Goal: Task Accomplishment & Management: Complete application form

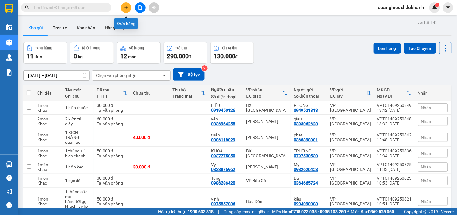
click at [127, 8] on icon "plus" at bounding box center [126, 7] width 4 height 4
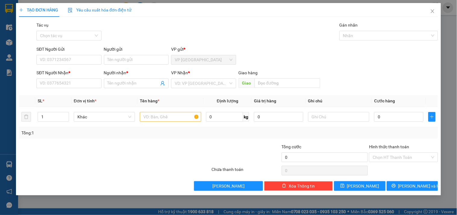
click at [58, 53] on div "SĐT Người Gửi" at bounding box center [68, 50] width 65 height 9
click at [62, 61] on input "SĐT Người Gửi" at bounding box center [68, 60] width 65 height 10
type input "0888733766"
click at [118, 58] on input "Người gửi" at bounding box center [136, 60] width 65 height 10
type input "[PERSON_NAME]"
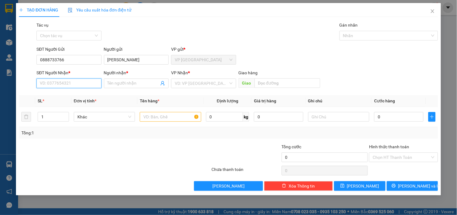
click at [65, 84] on input "SĐT Người Nhận *" at bounding box center [68, 83] width 65 height 10
type input "0983380028"
click at [134, 77] on div "Người nhận *" at bounding box center [136, 73] width 65 height 9
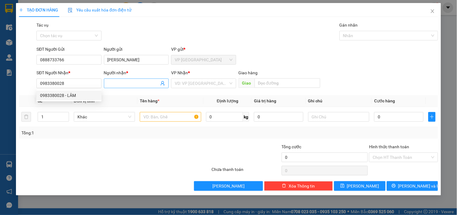
click at [127, 87] on span at bounding box center [136, 83] width 65 height 10
click at [92, 86] on input "0983380028" at bounding box center [68, 83] width 65 height 10
click at [68, 95] on div "0983380028 - LÂM" at bounding box center [69, 95] width 58 height 7
type input "LÂM"
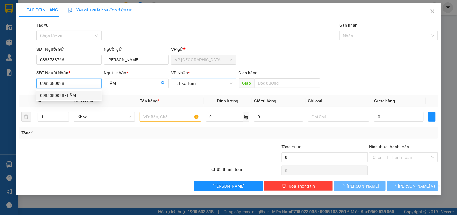
type input "50.000"
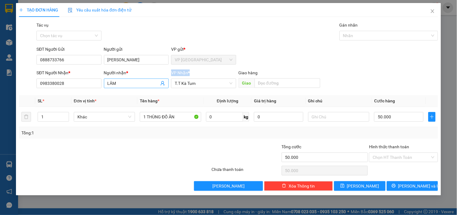
drag, startPoint x: 200, startPoint y: 88, endPoint x: 150, endPoint y: 88, distance: 50.9
click at [150, 88] on div "SĐT Người Nhận * 0983380028 Người nhận * LÂM VP Nhận * T.T Kà Tum Giao hàng Giao" at bounding box center [237, 79] width 404 height 21
click at [202, 84] on span "T.T Kà Tum" at bounding box center [204, 83] width 58 height 9
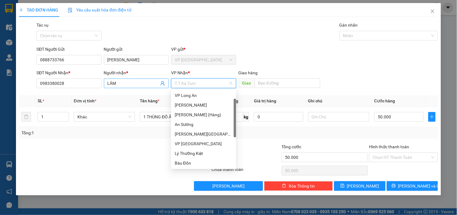
scroll to position [10, 0]
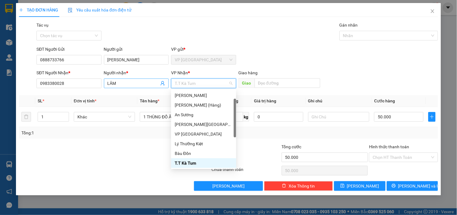
drag, startPoint x: 203, startPoint y: 83, endPoint x: 156, endPoint y: 87, distance: 47.2
click at [156, 87] on div "SĐT Người Nhận * 0983380028 Người nhận * LÂM VP Nhận * T.T Kà Tum Giao hàng Giao" at bounding box center [237, 79] width 404 height 21
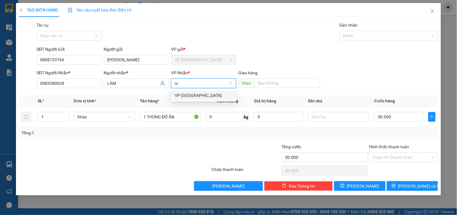
scroll to position [0, 0]
type input "ni"
click at [203, 101] on body "Kết quả tìm kiếm ( 0 ) Bộ lọc No Data quanghieuxh.lekhanh 1 Điều hành xe Kho hà…" at bounding box center [228, 107] width 457 height 215
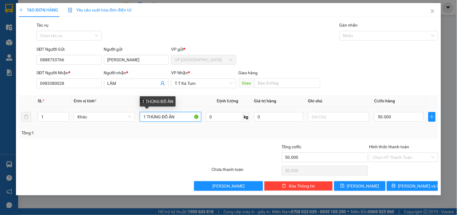
drag, startPoint x: 178, startPoint y: 118, endPoint x: 11, endPoint y: 101, distance: 167.3
click at [14, 102] on div "TẠO ĐƠN HÀNG Yêu cầu xuất hóa đơn điện tử Transit Pickup Surcharge Ids Transit …" at bounding box center [228, 107] width 457 height 215
type input "1 bịch trắng"
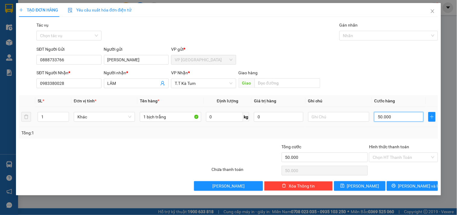
click at [381, 120] on input "50.000" at bounding box center [398, 117] width 49 height 10
type input "4"
type input "40"
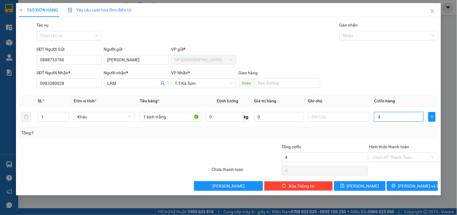
type input "40"
type input "400"
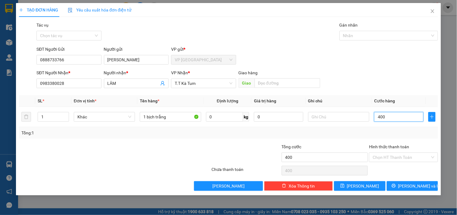
type input "4.000"
type input "40.000"
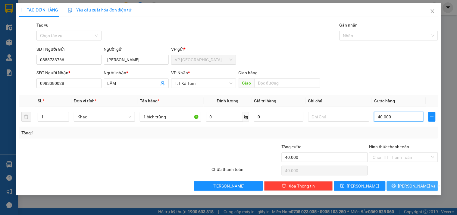
type input "40.000"
click at [396, 187] on icon "printer" at bounding box center [394, 186] width 4 height 4
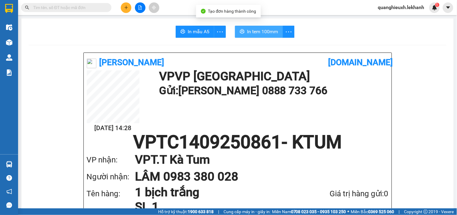
click at [249, 33] on span "In tem 100mm" at bounding box center [262, 32] width 31 height 8
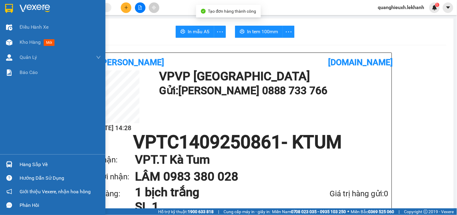
click at [26, 8] on img at bounding box center [35, 8] width 30 height 9
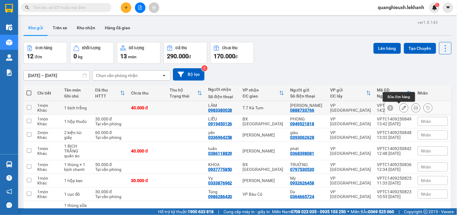
click at [402, 108] on icon at bounding box center [404, 108] width 4 height 4
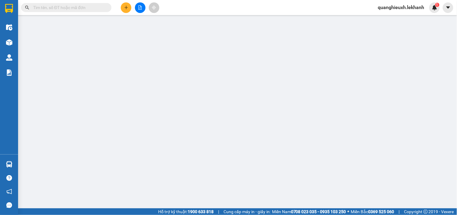
type input "0888733766"
type input "[PERSON_NAME]"
type input "0983380028"
type input "LÂM"
type input "40.000"
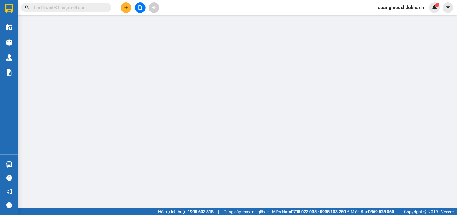
type input "40.000"
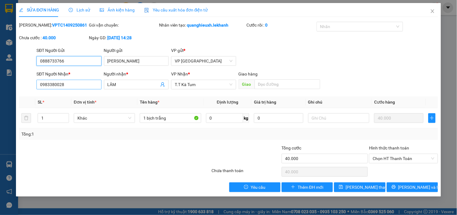
drag, startPoint x: 209, startPoint y: 84, endPoint x: 93, endPoint y: 82, distance: 115.8
click at [93, 82] on div "SĐT Người Nhận * 0983380028 Người nhận * LÂM VP Nhận * T.T Kà Tum Giao hàng Giao" at bounding box center [237, 81] width 404 height 21
click at [194, 82] on span "T.T Kà Tum" at bounding box center [204, 84] width 58 height 9
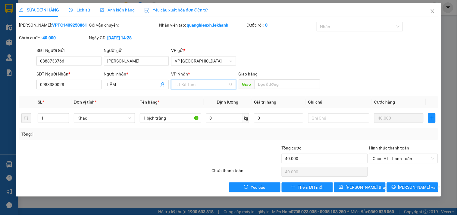
scroll to position [10, 0]
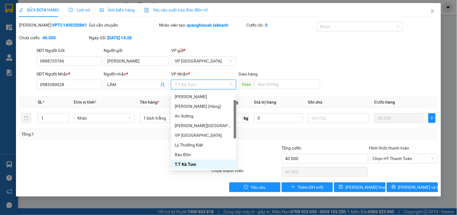
click at [200, 86] on span "T.T Kà Tum" at bounding box center [204, 84] width 58 height 9
type input "ni"
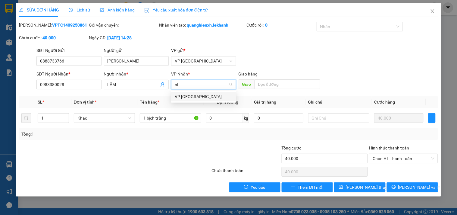
scroll to position [0, 0]
click at [195, 98] on div "VP [GEOGRAPHIC_DATA]" at bounding box center [204, 96] width 58 height 7
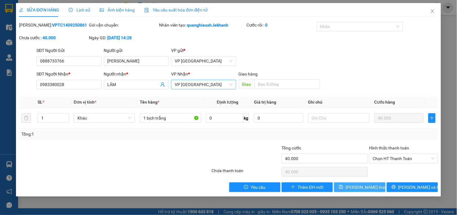
click at [361, 184] on span "[PERSON_NAME] thay đổi" at bounding box center [370, 187] width 48 height 7
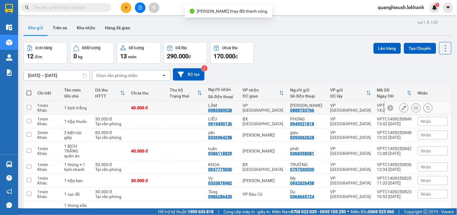
click at [414, 109] on icon at bounding box center [416, 108] width 4 height 4
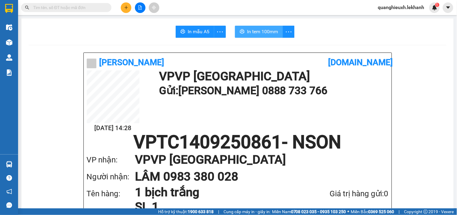
click at [260, 32] on span "In tem 100mm" at bounding box center [262, 32] width 31 height 8
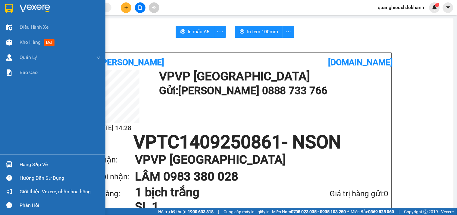
click at [11, 12] on img at bounding box center [9, 8] width 8 height 9
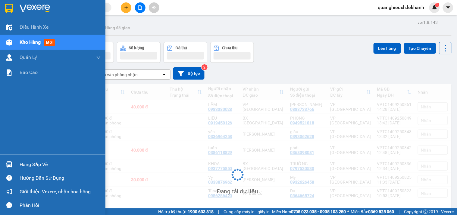
click at [39, 2] on div at bounding box center [53, 10] width 106 height 20
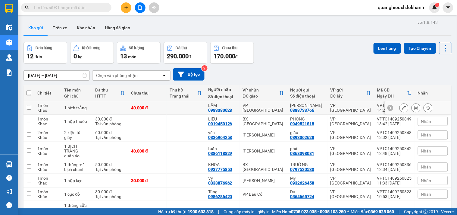
click at [400, 106] on button at bounding box center [404, 107] width 8 height 11
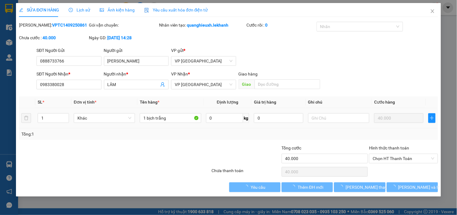
type input "0888733766"
type input "[PERSON_NAME]"
type input "0983380028"
type input "LÂM"
type input "40.000"
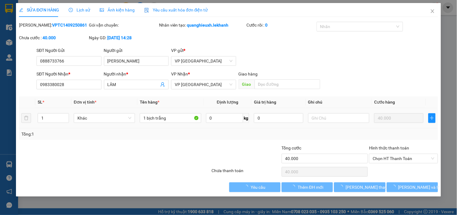
type input "40.000"
click at [164, 117] on input "1 bịch trắng" at bounding box center [170, 118] width 61 height 10
drag, startPoint x: 172, startPoint y: 119, endPoint x: 10, endPoint y: 121, distance: 162.2
click at [10, 121] on div "SỬA ĐƠN HÀNG Lịch sử Ảnh kiện hàng Yêu cầu xuất hóa đơn điện tử Total Paid Fee …" at bounding box center [228, 107] width 457 height 215
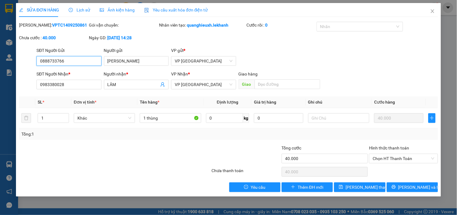
click at [79, 58] on input "0888733766" at bounding box center [68, 61] width 65 height 10
click at [166, 121] on input "1 thùng" at bounding box center [170, 118] width 61 height 10
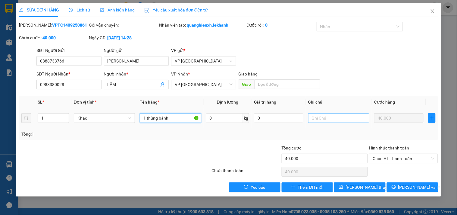
type input "1 thùng bánh"
click at [329, 122] on input "text" at bounding box center [338, 118] width 61 height 10
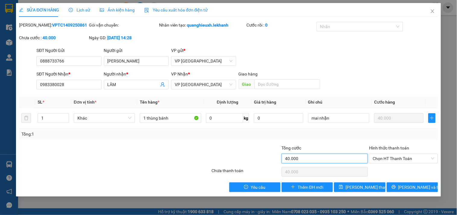
click at [311, 158] on input "40.000" at bounding box center [325, 158] width 87 height 10
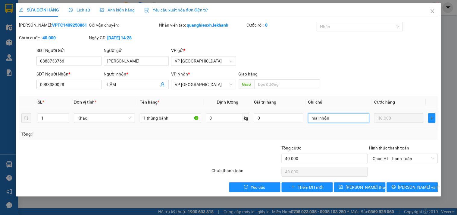
click at [337, 120] on input "mai nhận" at bounding box center [338, 118] width 61 height 10
type input "mai nhận ( THU CƯỚC 50K DÙM EM [GEOGRAPHIC_DATA] )"
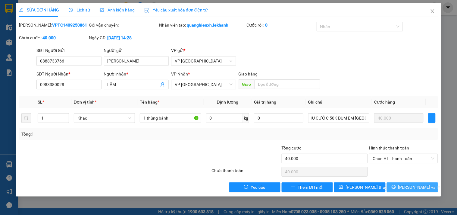
scroll to position [0, 0]
click at [407, 184] on button "[PERSON_NAME] và In" at bounding box center [412, 187] width 51 height 10
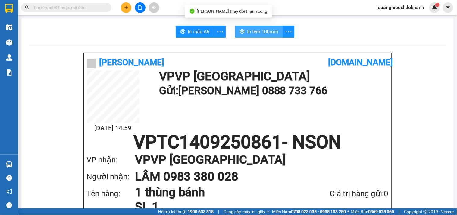
click at [271, 32] on span "In tem 100mm" at bounding box center [262, 32] width 31 height 8
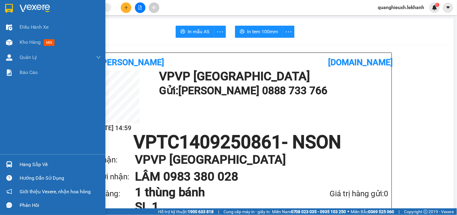
click at [13, 6] on div at bounding box center [9, 8] width 11 height 11
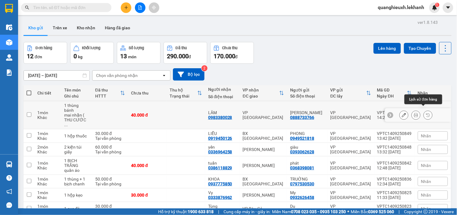
click at [414, 113] on icon at bounding box center [416, 115] width 4 height 4
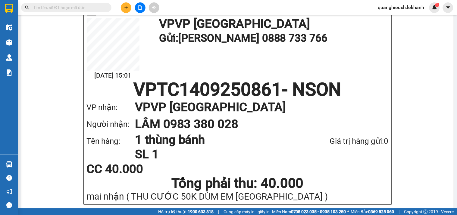
scroll to position [54, 0]
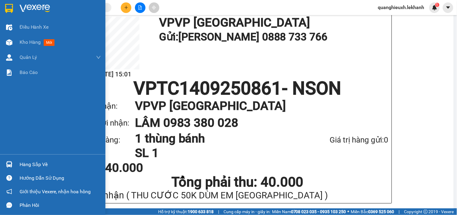
click at [14, 2] on div at bounding box center [53, 10] width 106 height 20
